Goal: Ask a question

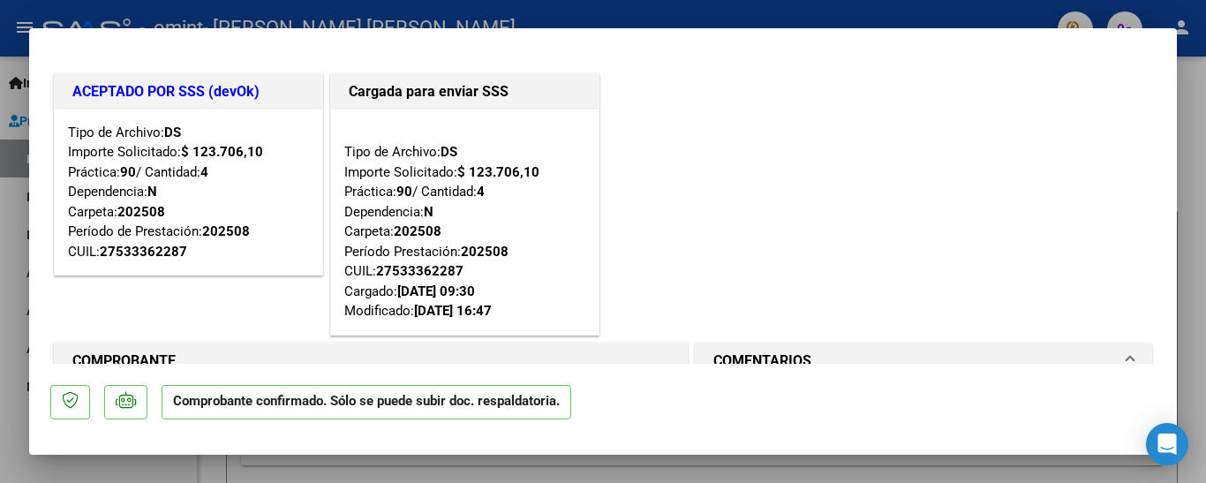
drag, startPoint x: 1173, startPoint y: 126, endPoint x: 1196, endPoint y: 200, distance: 77.1
click at [1196, 200] on div at bounding box center [603, 241] width 1206 height 483
type input "$ 0,00"
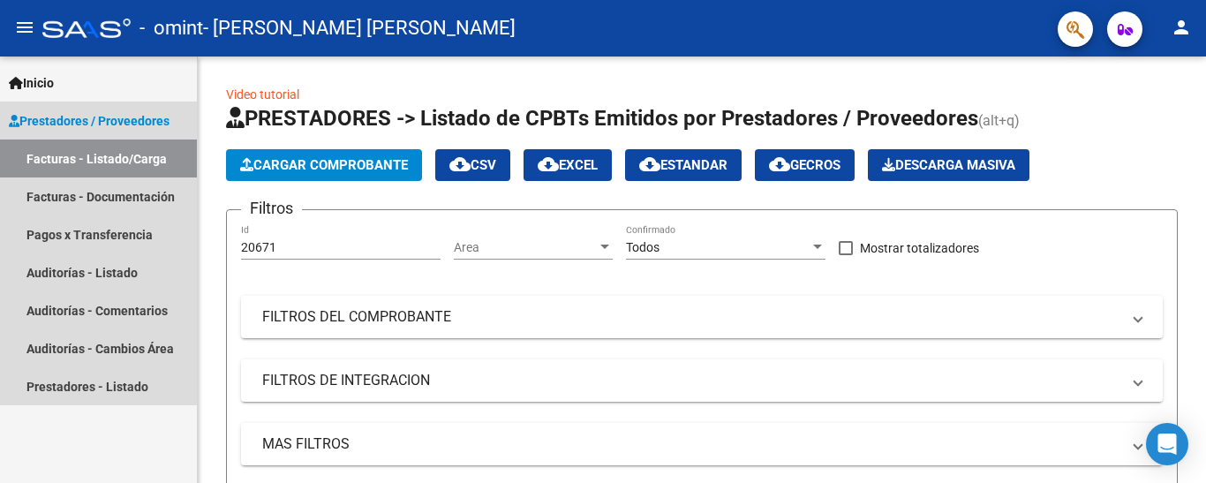
click at [80, 115] on span "Prestadores / Proveedores" at bounding box center [89, 120] width 161 height 19
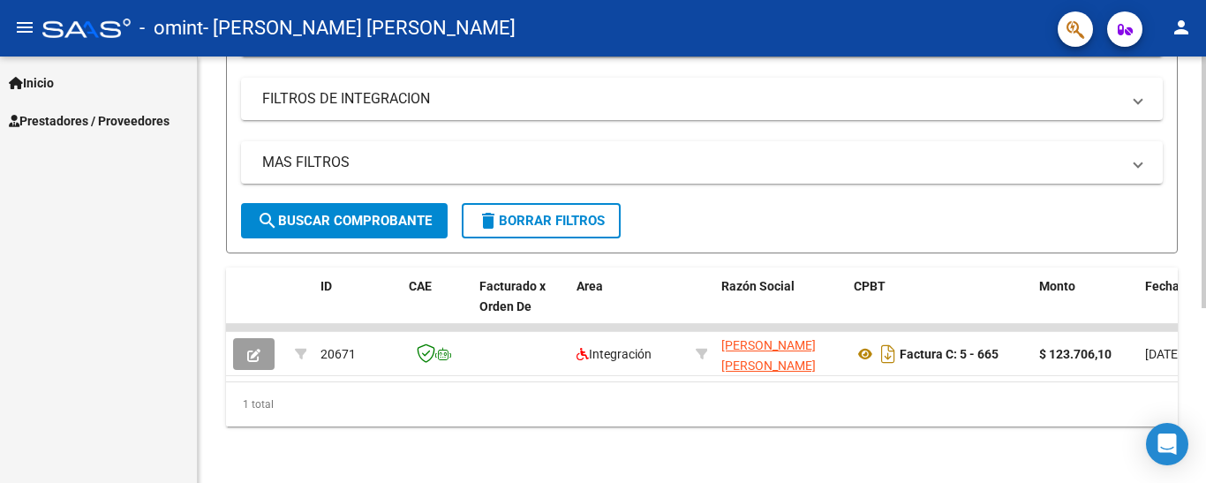
scroll to position [296, 0]
click at [1188, 378] on div "Video tutorial PRESTADORES -> Listado de CPBTs Emitidos por Prestadores / Prove…" at bounding box center [704, 129] width 1013 height 708
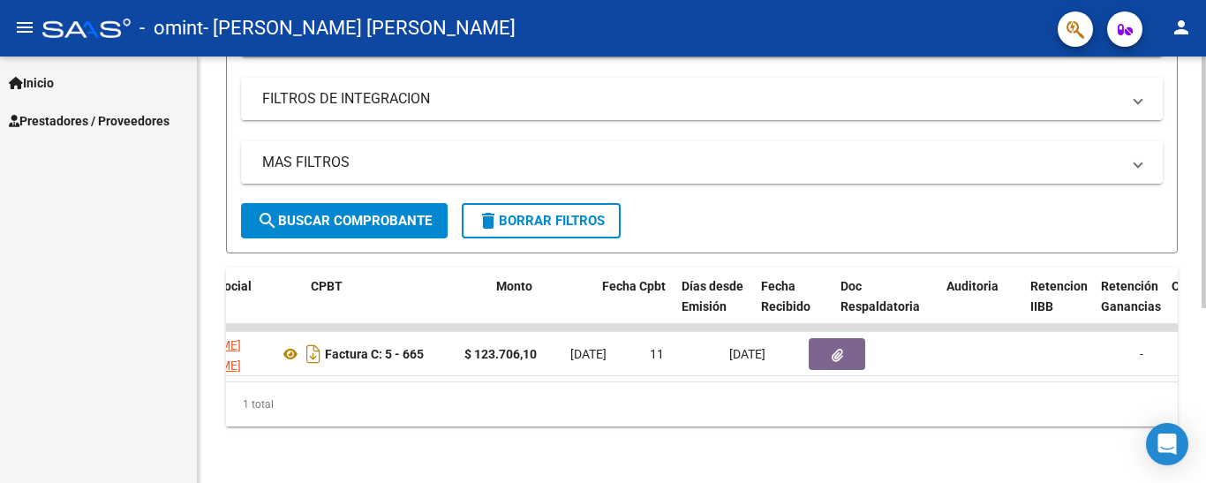
scroll to position [0, 0]
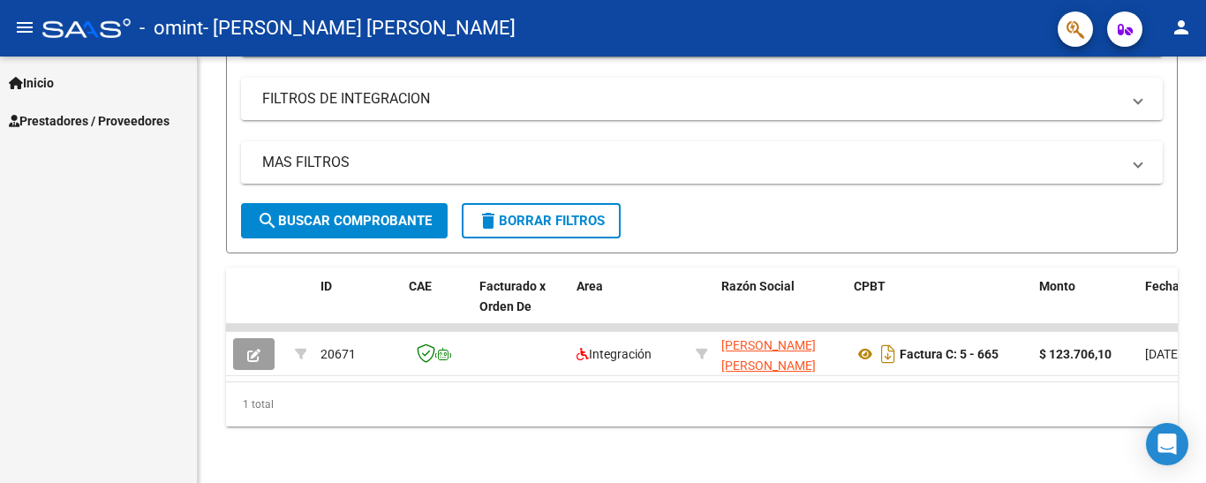
click at [40, 68] on link "Inicio" at bounding box center [98, 83] width 197 height 38
click at [91, 200] on span "Prestadores / Proveedores" at bounding box center [89, 196] width 161 height 19
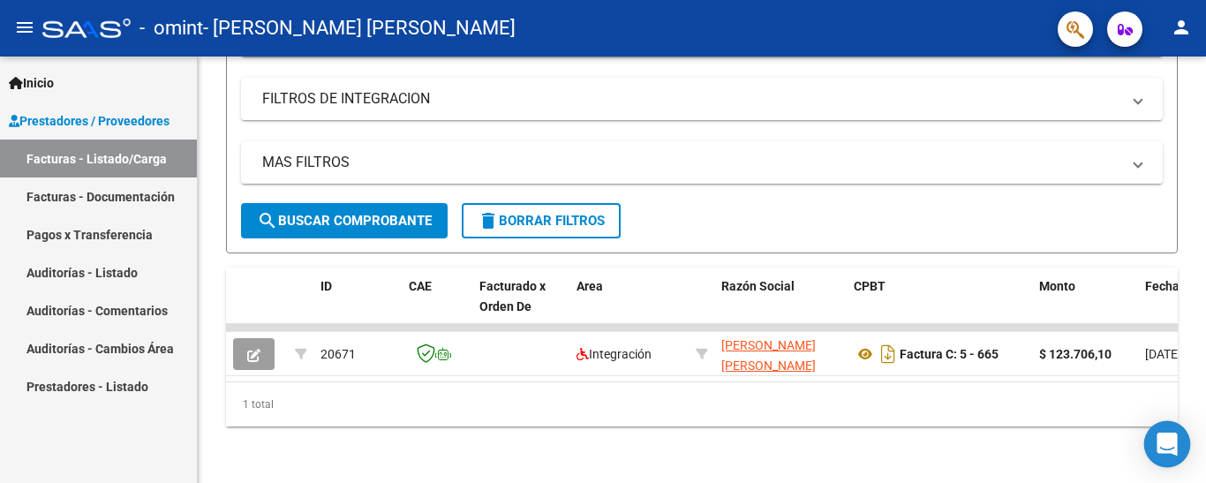
click at [1171, 443] on icon "Open Intercom Messenger" at bounding box center [1167, 444] width 20 height 23
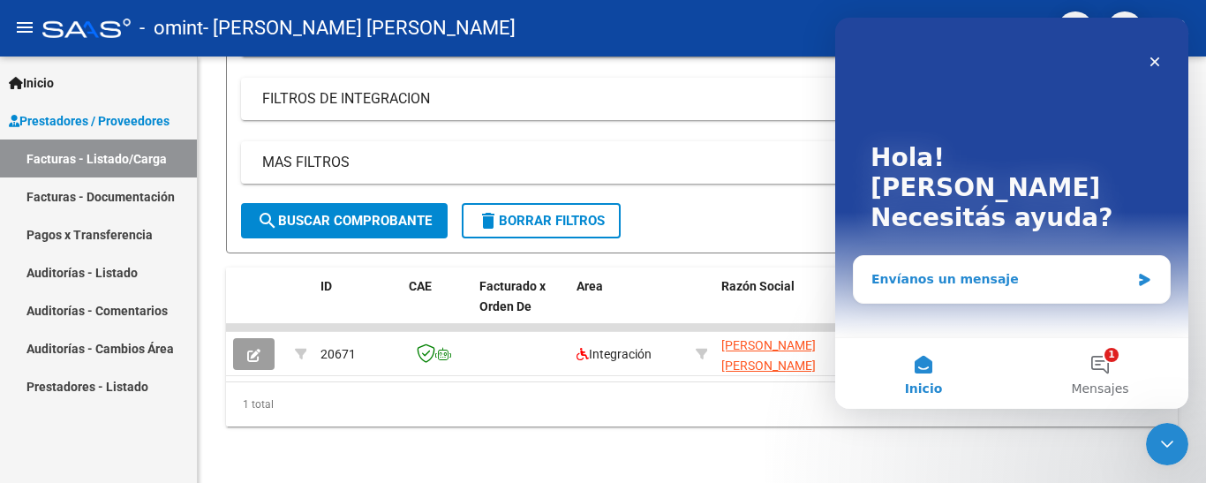
click at [1016, 270] on div "Envíanos un mensaje" at bounding box center [1000, 279] width 259 height 19
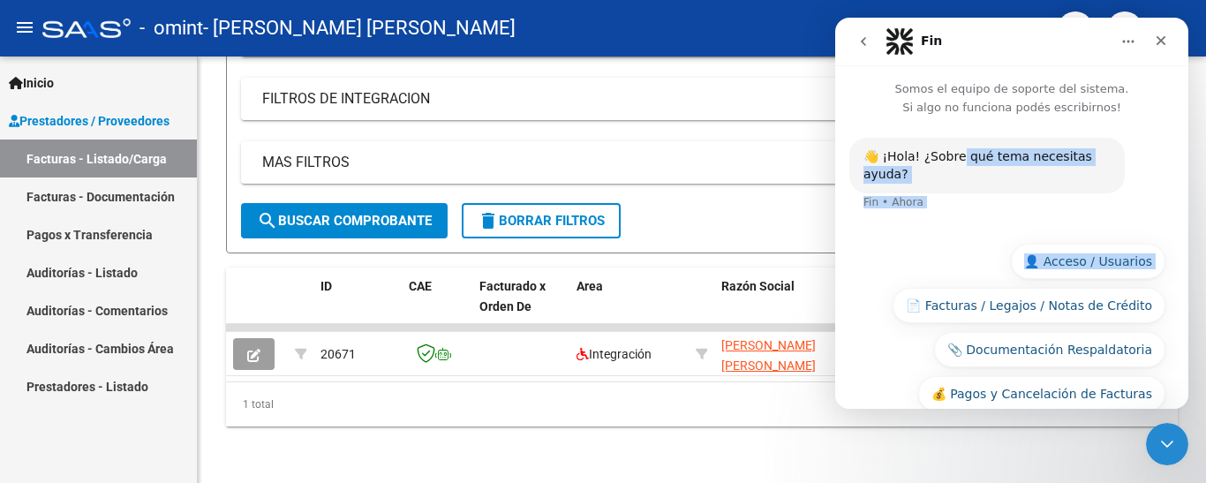
drag, startPoint x: 955, startPoint y: 185, endPoint x: 920, endPoint y: 267, distance: 88.6
click at [920, 267] on div "👋 ¡Hola! ¿Sobre qué tema necesitas ayuda? Fin • Ahora 🆘 Otra consulta 👤 Acceso …" at bounding box center [1011, 301] width 353 height 368
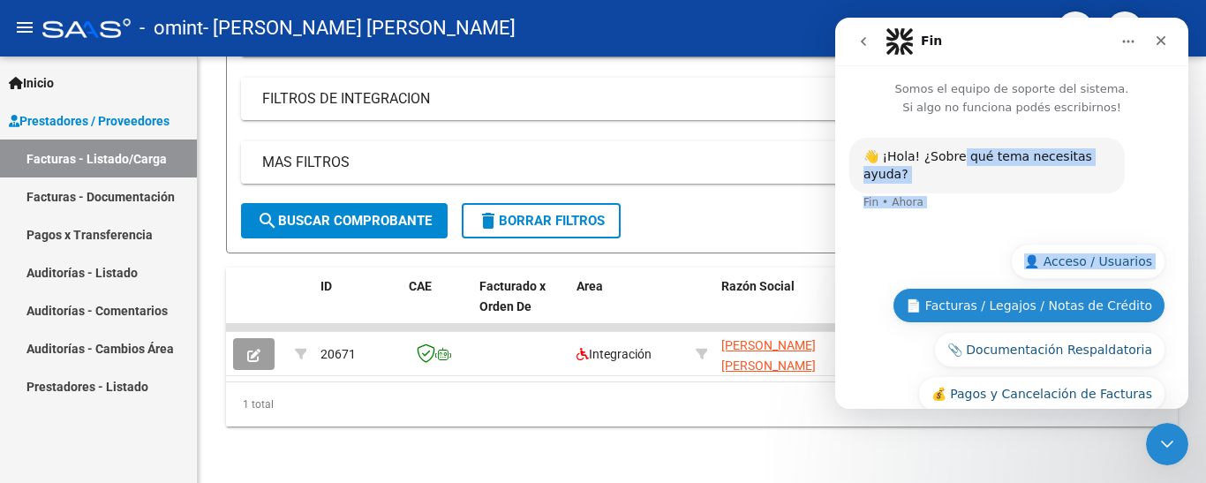
click at [937, 288] on button "📄 Facturas / Legajos / Notas de Crédito" at bounding box center [1029, 305] width 273 height 35
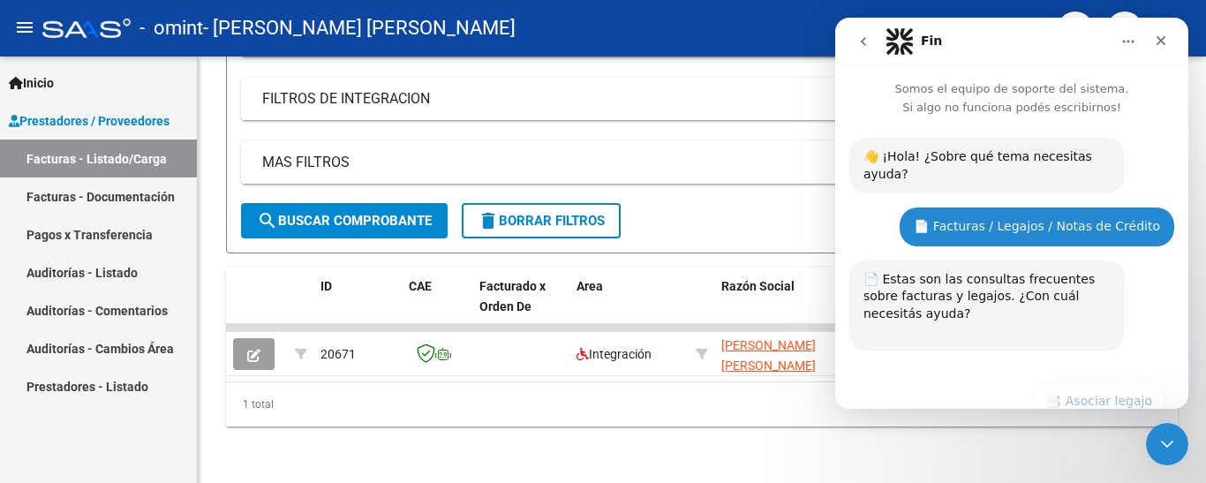
scroll to position [391, 0]
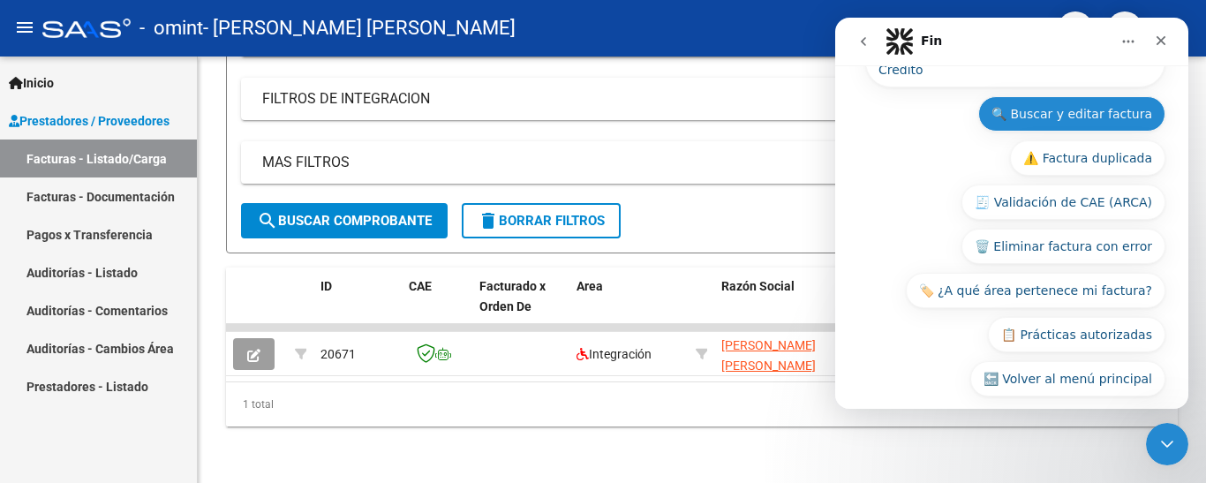
click at [1085, 96] on button "🔍 Buscar y editar factura" at bounding box center [1071, 113] width 187 height 35
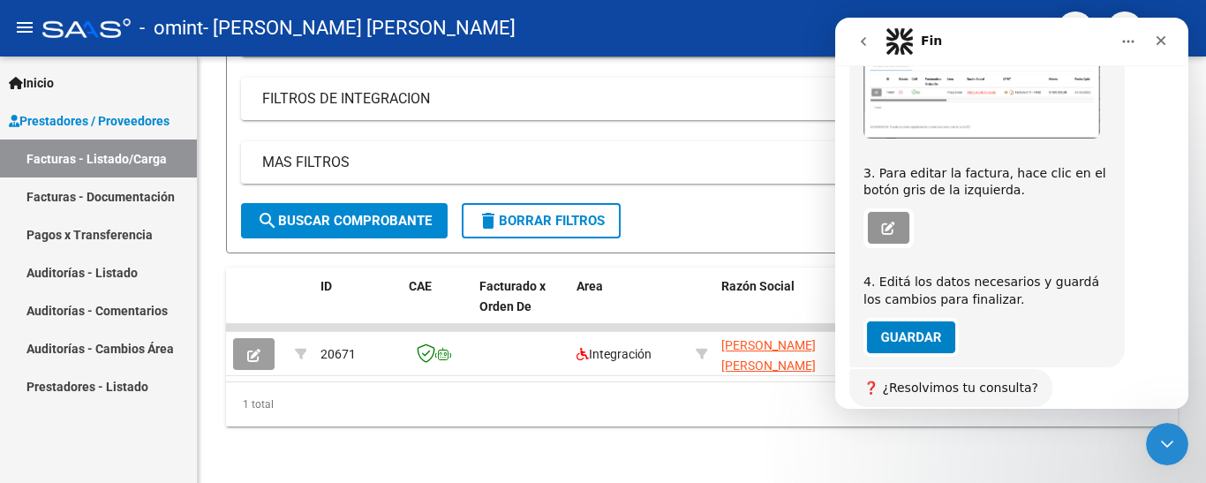
scroll to position [842, 0]
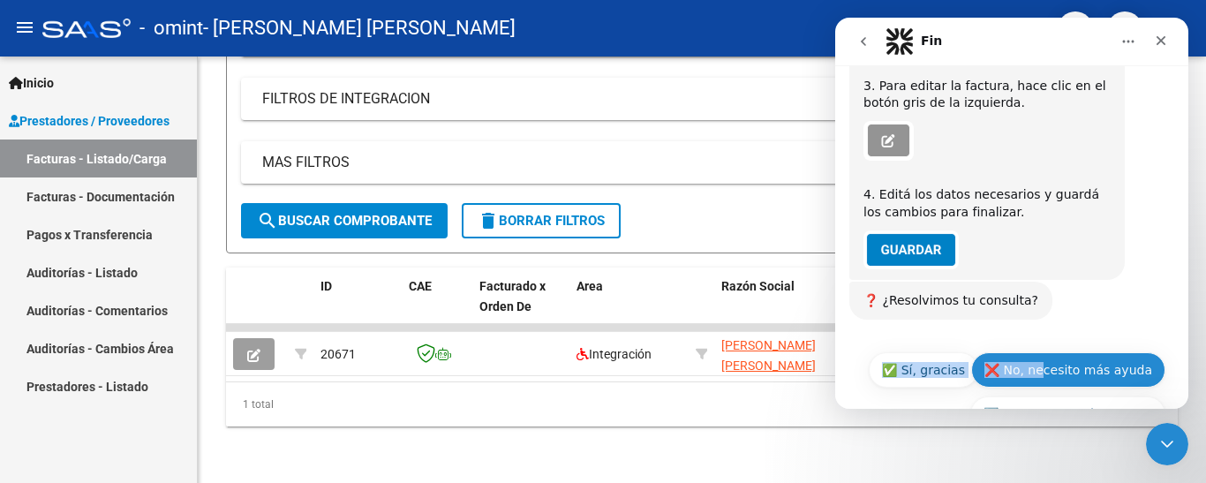
drag, startPoint x: 1041, startPoint y: 253, endPoint x: 1050, endPoint y: 320, distance: 67.7
click at [1050, 352] on button "❌ No, necesito más ayuda" at bounding box center [1068, 369] width 194 height 35
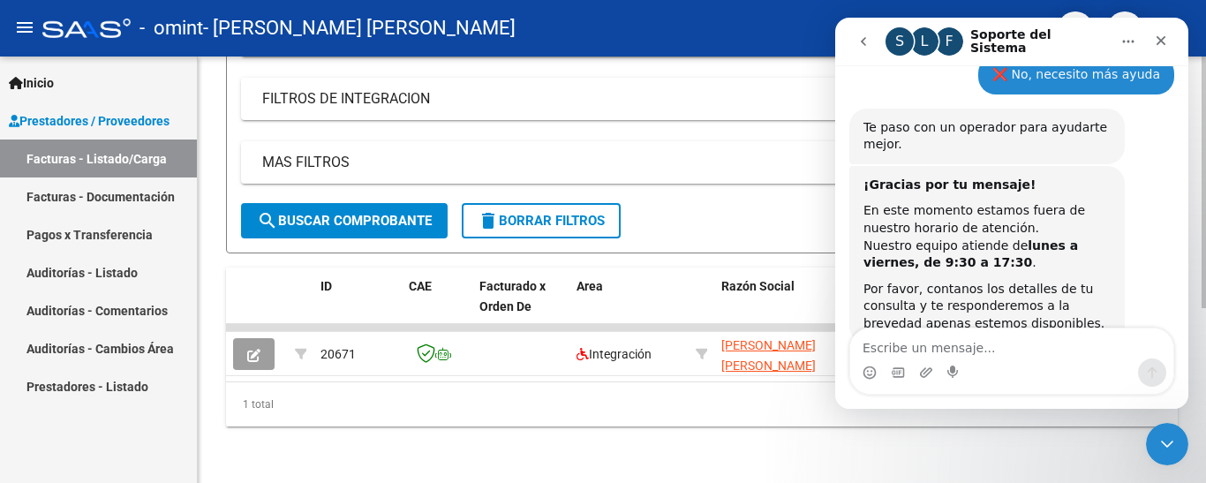
scroll to position [0, 833]
